Goal: Transaction & Acquisition: Obtain resource

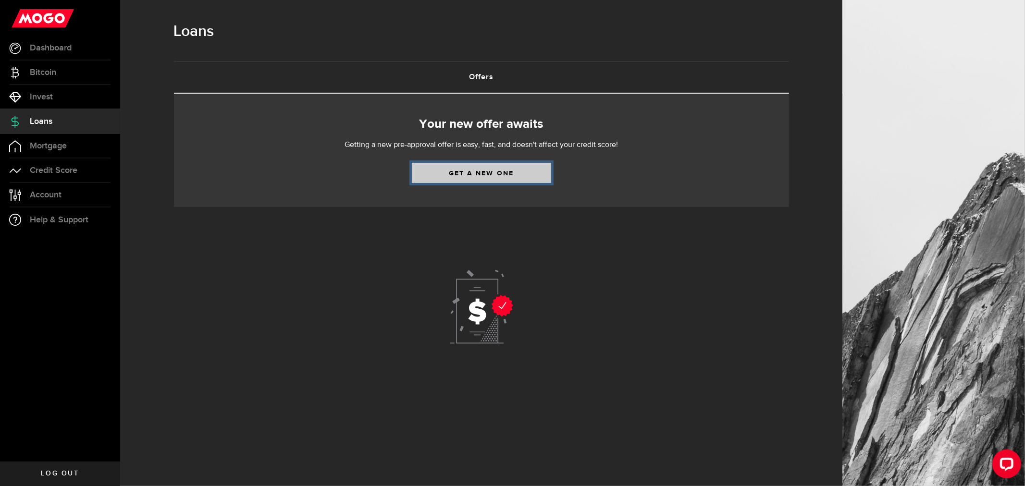
click at [531, 171] on link "Get a new one" at bounding box center [481, 173] width 139 height 20
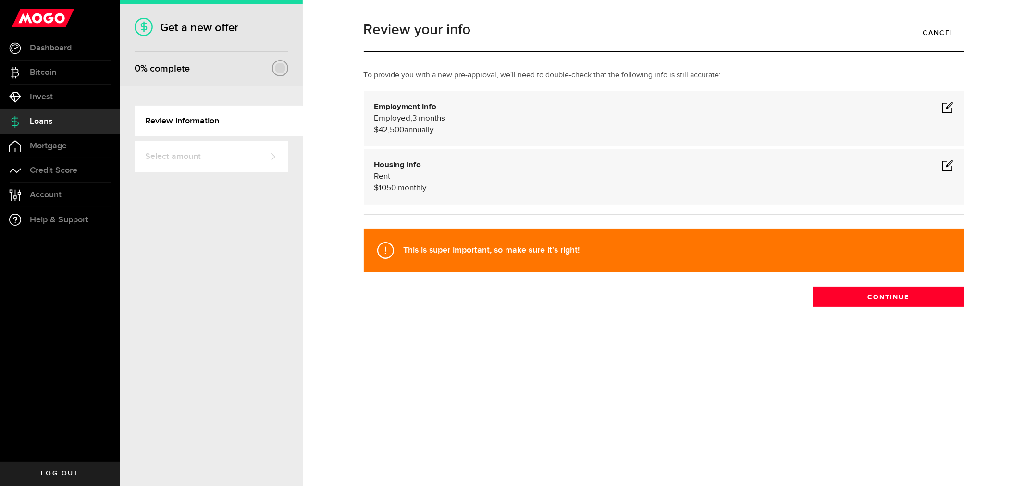
click at [952, 106] on span at bounding box center [948, 107] width 12 height 12
select select
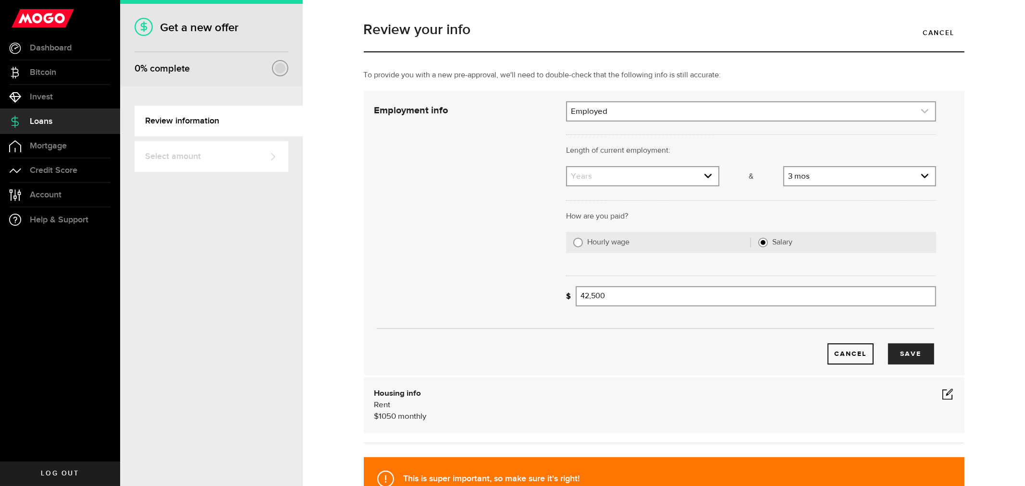
click at [587, 104] on link "expand select" at bounding box center [751, 111] width 368 height 18
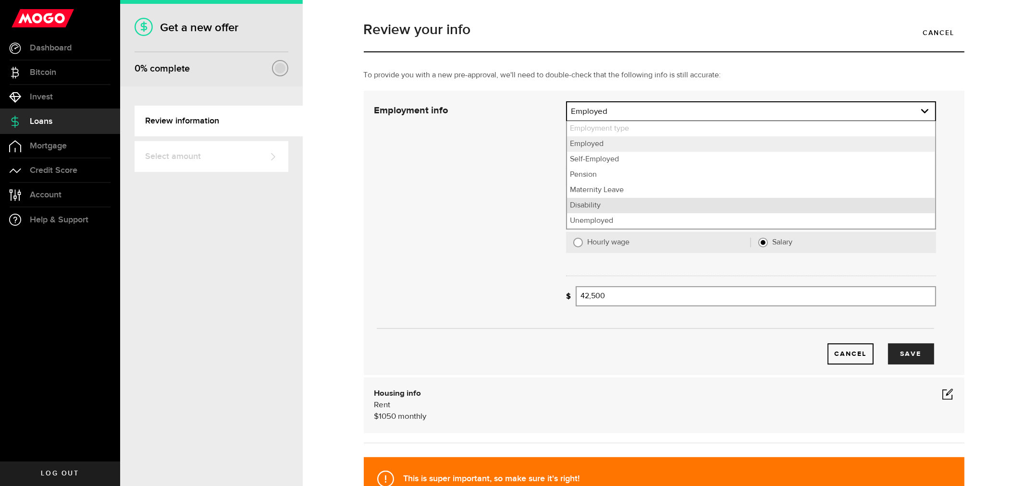
click at [611, 208] on li "Disability" at bounding box center [751, 205] width 368 height 15
select select "Disability"
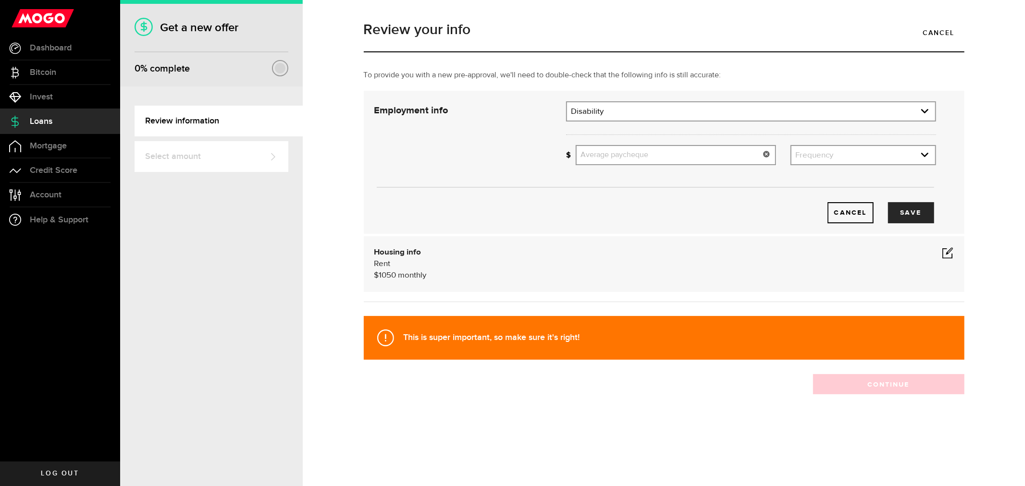
click at [627, 159] on input "Average paycheque" at bounding box center [676, 155] width 200 height 20
type input "1,037"
click at [889, 159] on link "expand select" at bounding box center [863, 155] width 144 height 18
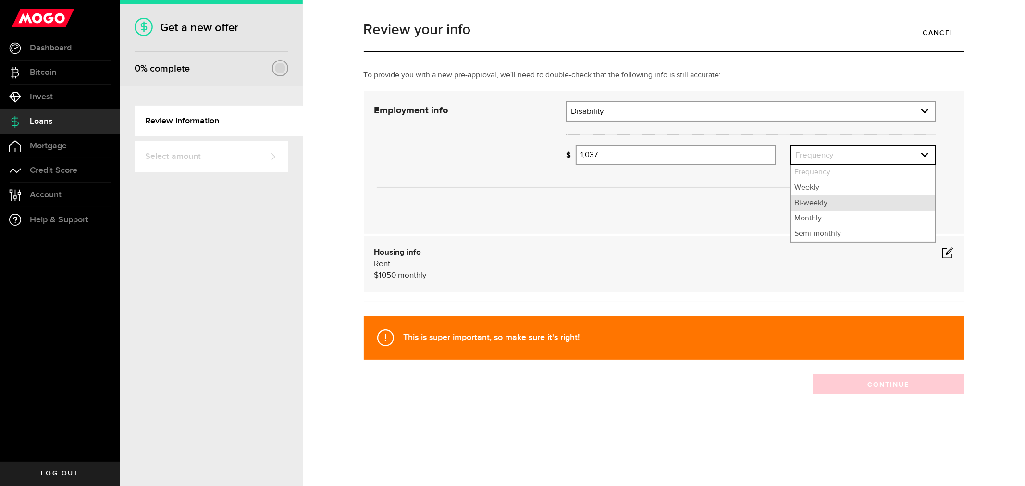
click at [844, 202] on li "Bi-weekly" at bounding box center [863, 203] width 144 height 15
select select "bi_weekly"
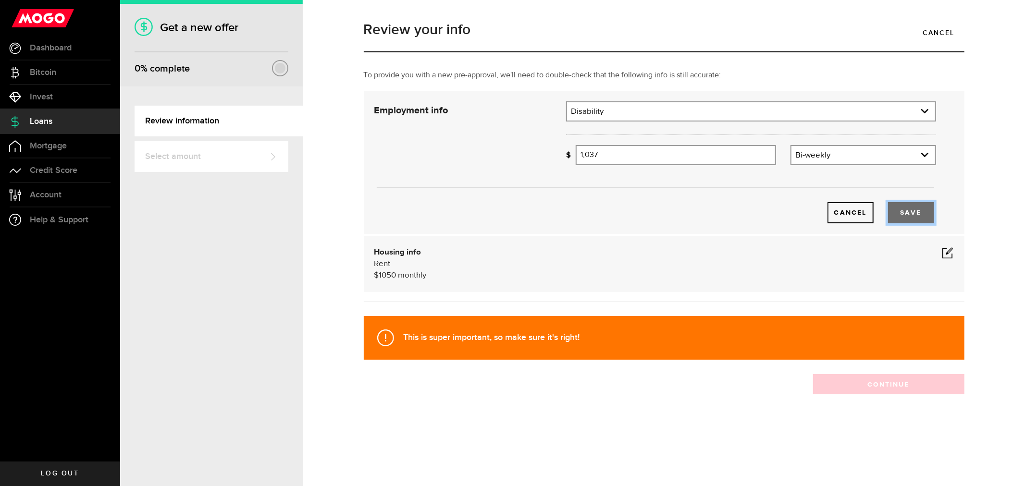
click at [914, 210] on button "Save" at bounding box center [911, 212] width 46 height 21
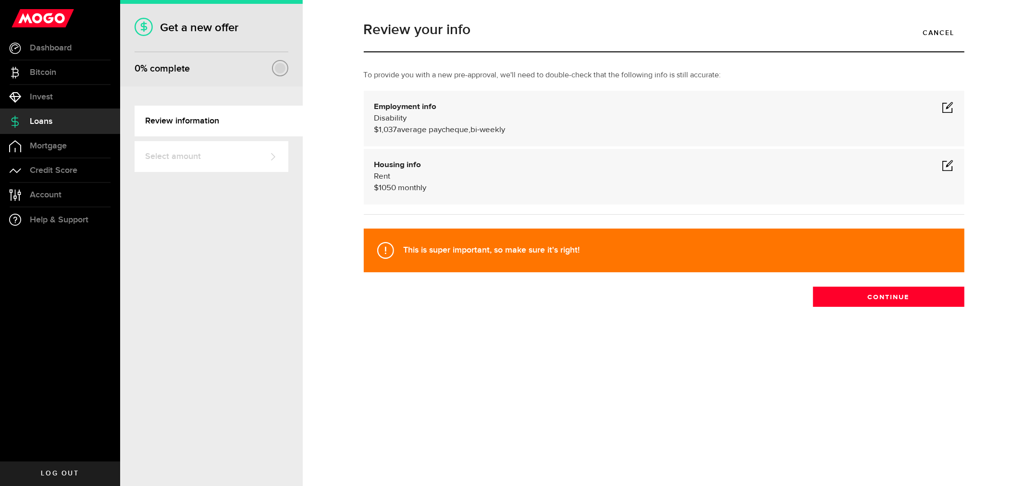
click at [947, 166] on span at bounding box center [948, 166] width 12 height 12
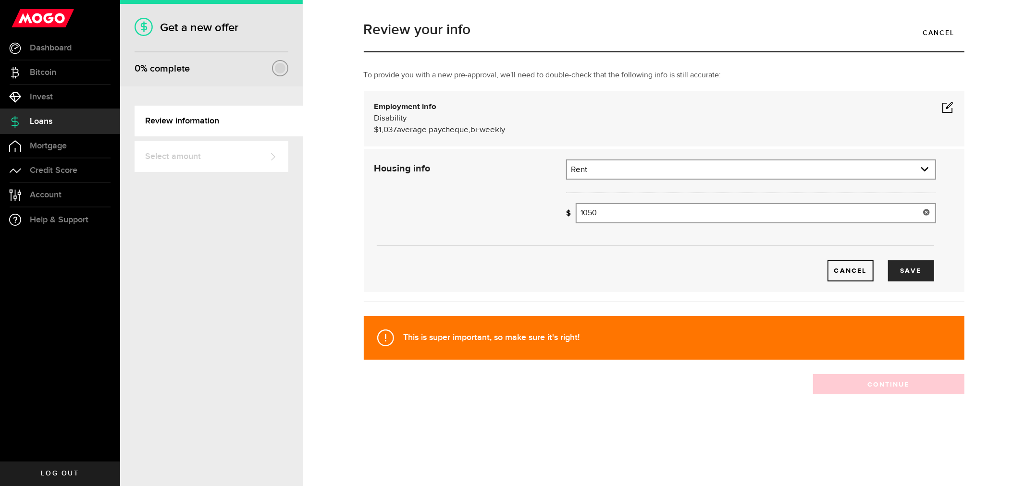
click at [661, 210] on input "1050" at bounding box center [756, 213] width 360 height 20
click at [914, 274] on button "Save" at bounding box center [911, 270] width 46 height 21
type input "1,695"
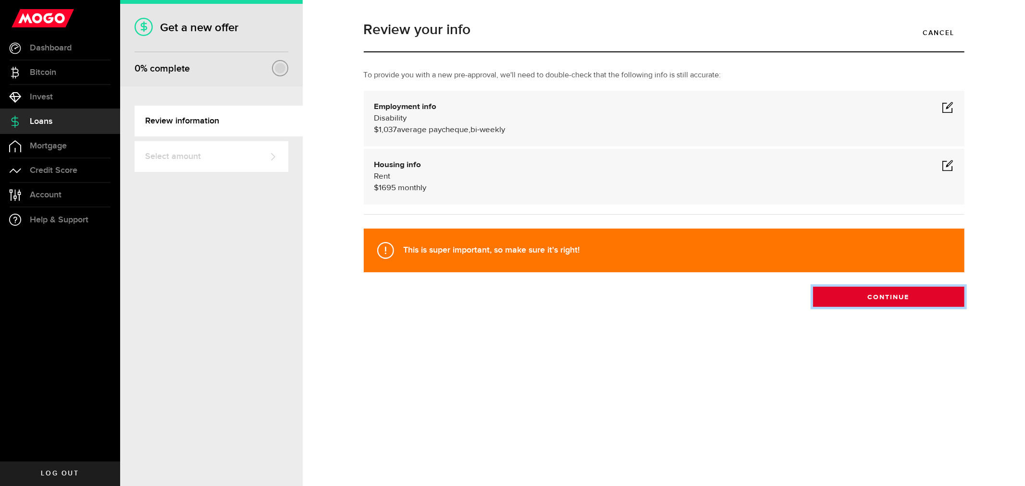
click at [907, 300] on button "Continue" at bounding box center [888, 297] width 151 height 20
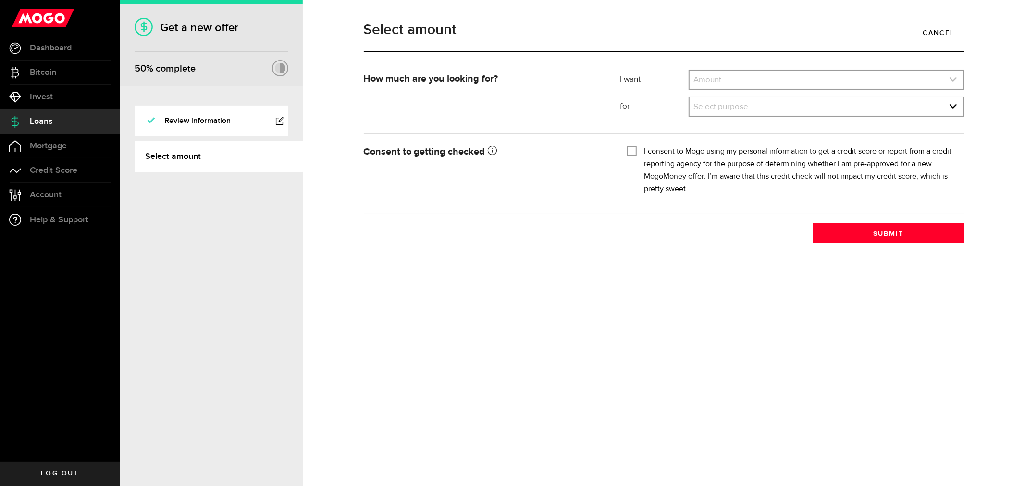
click at [750, 85] on link "expand select" at bounding box center [825, 80] width 273 height 18
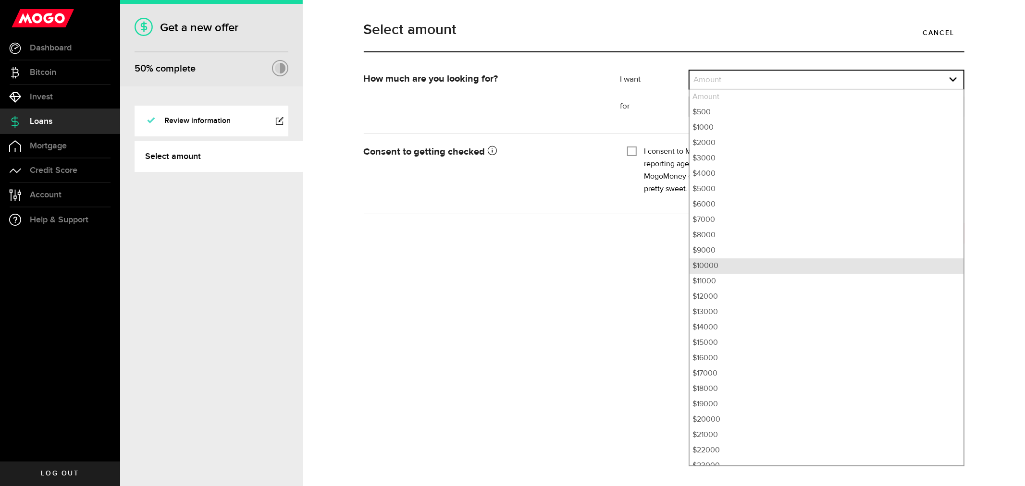
click at [738, 263] on li "$10000" at bounding box center [825, 265] width 273 height 15
select select "10000"
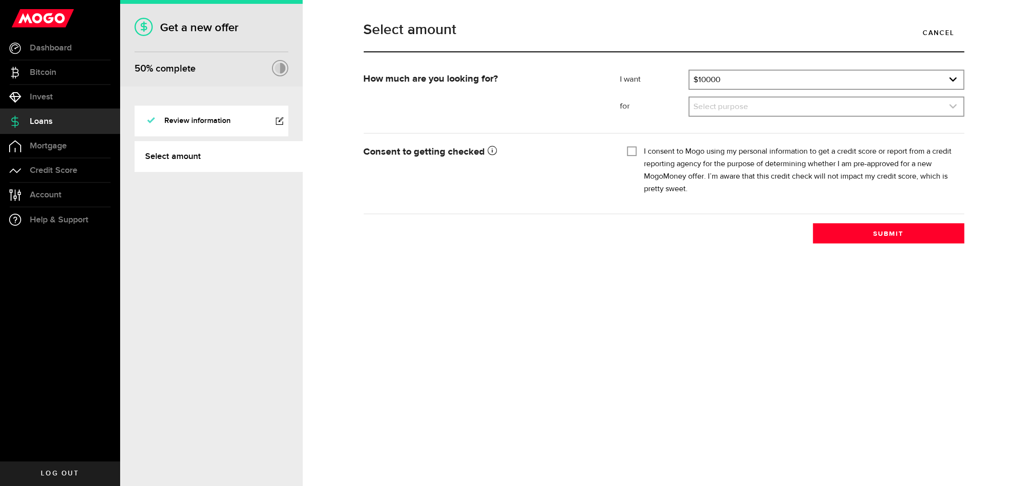
click at [746, 109] on link "expand select" at bounding box center [825, 107] width 273 height 18
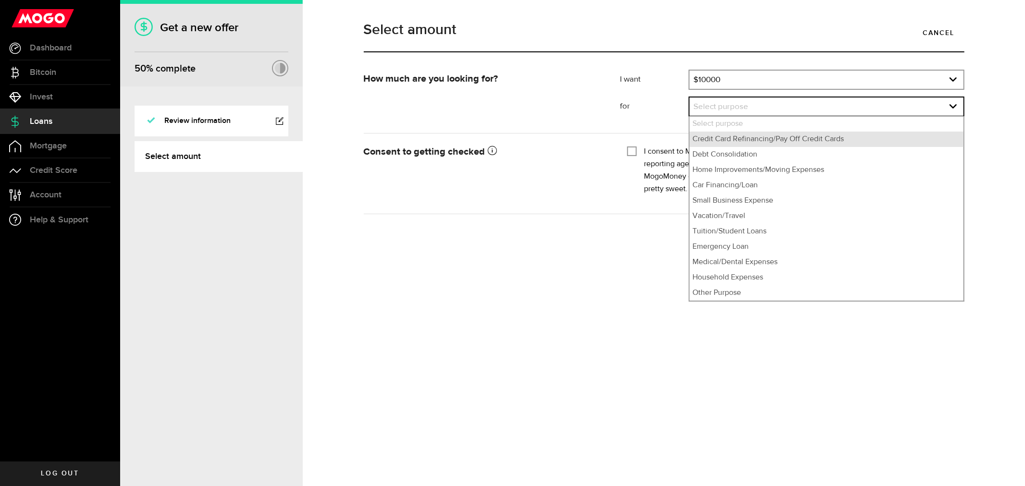
click at [746, 135] on li "Credit Card Refinancing/Pay Off Credit Cards" at bounding box center [825, 139] width 273 height 15
select select "Credit Card Refinancing/Pay Off Credit Cards"
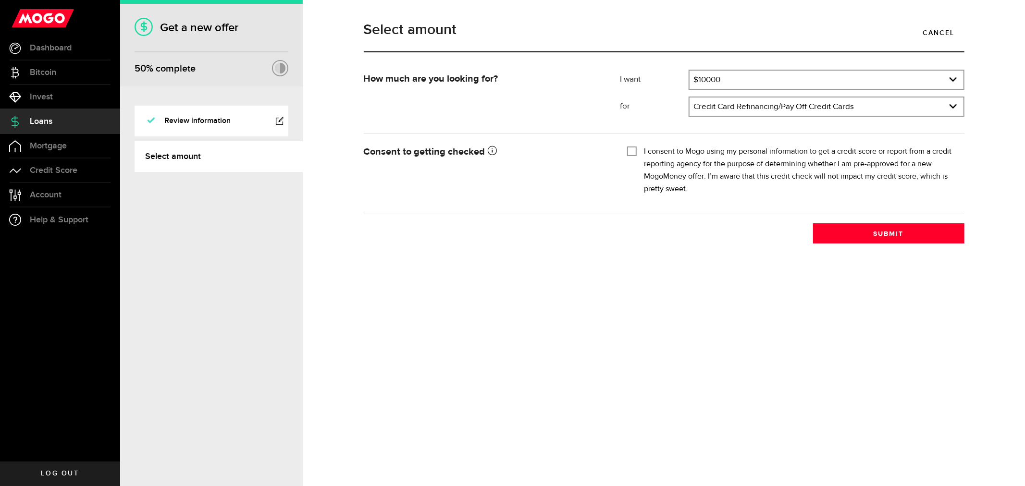
drag, startPoint x: 626, startPoint y: 148, endPoint x: 632, endPoint y: 150, distance: 6.1
click at [626, 148] on div "Tick this box so that we can show you your credit score! I consent to Mogo usin…" at bounding box center [792, 173] width 344 height 61
click at [630, 150] on input "I consent to Mogo using my personal information to get a credit score or report…" at bounding box center [632, 151] width 10 height 10
checkbox input "true"
click at [862, 227] on button "Submit" at bounding box center [888, 233] width 151 height 20
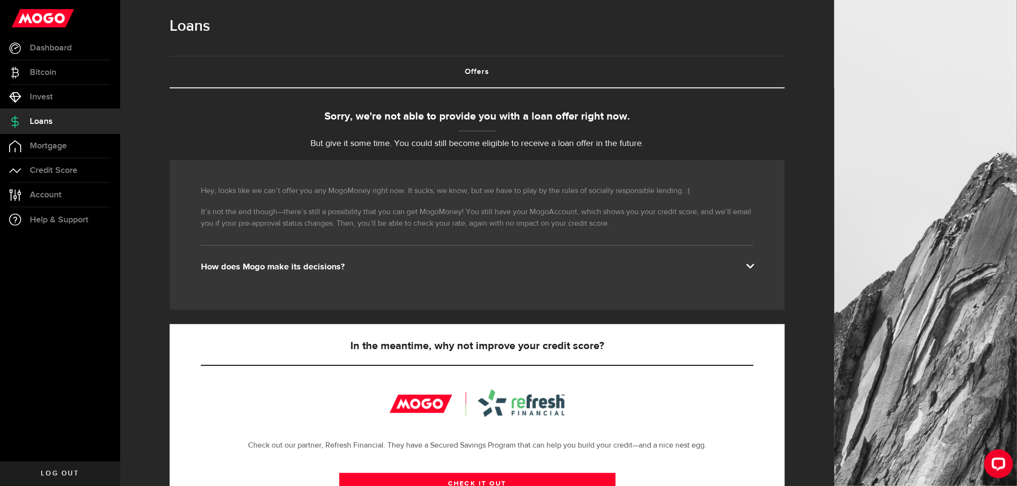
scroll to position [1, 0]
